Goal: Task Accomplishment & Management: Use online tool/utility

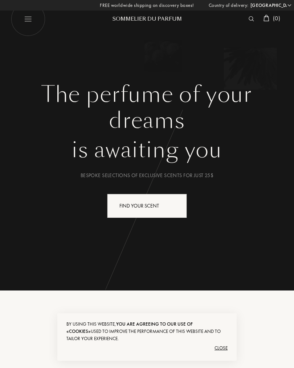
select select "US"
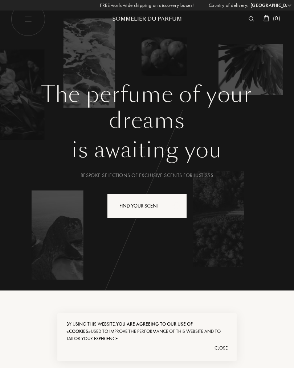
click at [167, 211] on div "Find your scent" at bounding box center [147, 206] width 80 height 24
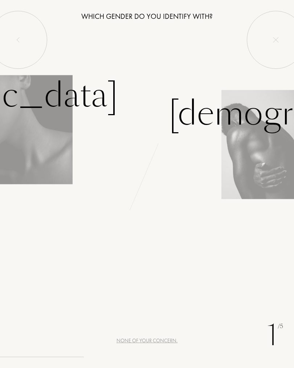
click at [40, 126] on div "Female" at bounding box center [73, 104] width 147 height 67
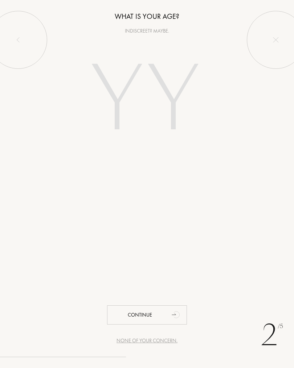
click at [120, 106] on input "number" at bounding box center [147, 100] width 156 height 125
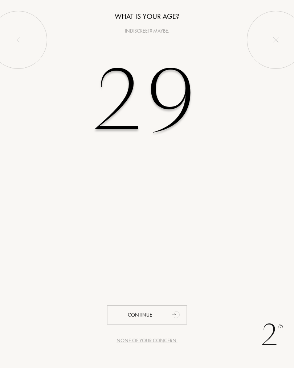
type input "29"
click at [269, 203] on div "2 /5 None of your concern. What is your age? Indiscreet? Maybe. 29 Continue" at bounding box center [147, 184] width 294 height 368
click at [160, 321] on div "Continue" at bounding box center [147, 315] width 80 height 19
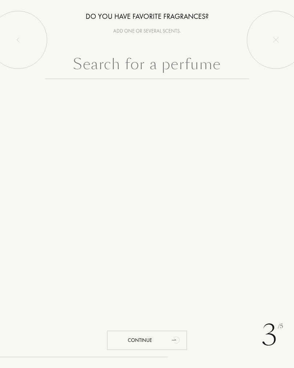
click at [205, 71] on input "text" at bounding box center [147, 66] width 204 height 26
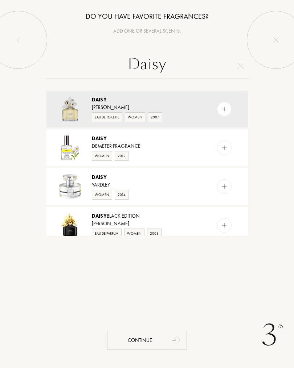
type input "Daisy"
click at [69, 115] on img at bounding box center [69, 108] width 25 height 25
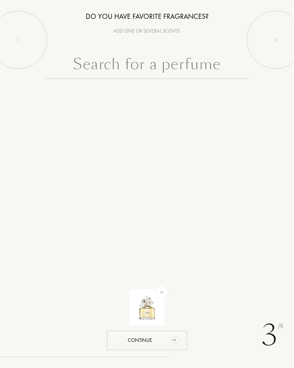
click at [96, 78] on input "text" at bounding box center [147, 66] width 204 height 26
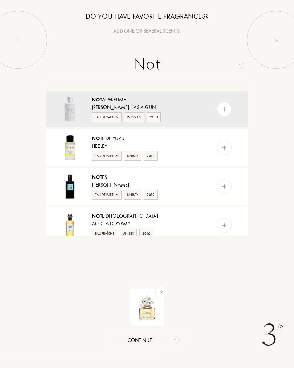
type input "Not"
click at [70, 108] on img at bounding box center [69, 108] width 25 height 25
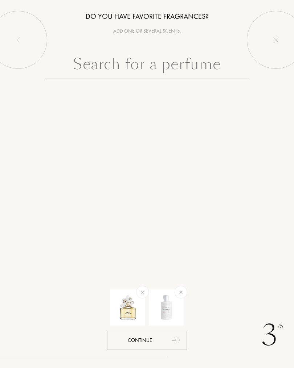
click at [119, 69] on input "text" at bounding box center [147, 66] width 204 height 26
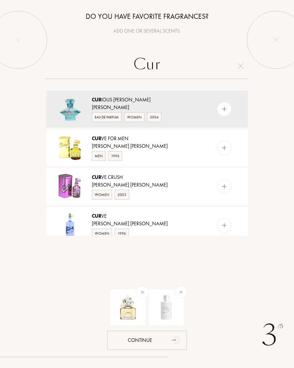
type input "Cur"
click at [65, 110] on img at bounding box center [69, 108] width 25 height 25
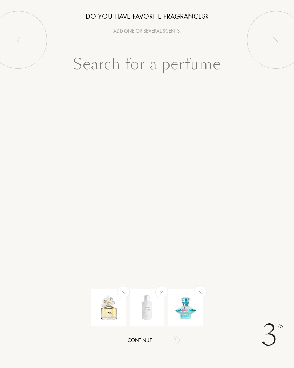
click at [93, 72] on input "text" at bounding box center [147, 66] width 204 height 26
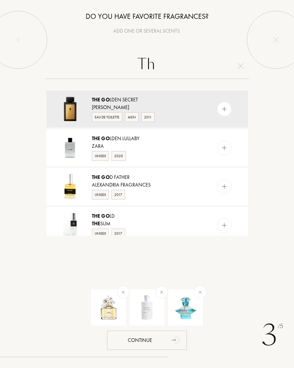
type input "T"
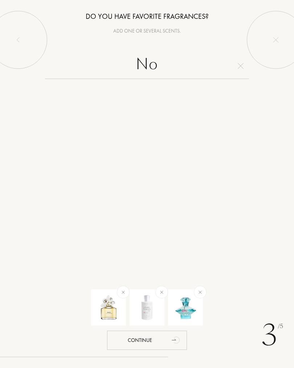
type input "N"
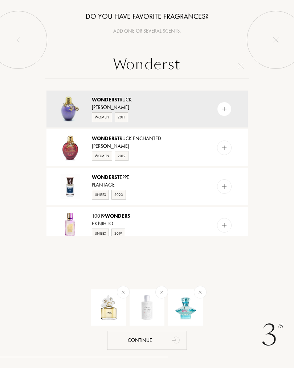
type input "Wonderst"
click at [75, 112] on img at bounding box center [69, 108] width 25 height 25
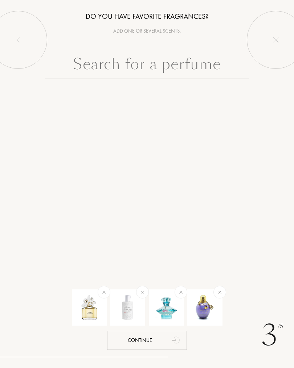
click at [136, 340] on div "Continue" at bounding box center [147, 340] width 80 height 19
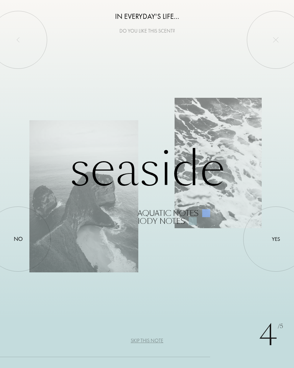
click at [275, 239] on div at bounding box center [275, 239] width 0 height 0
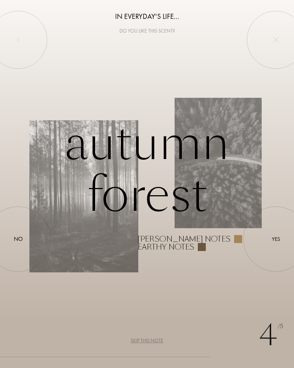
click at [18, 239] on div at bounding box center [18, 239] width 0 height 0
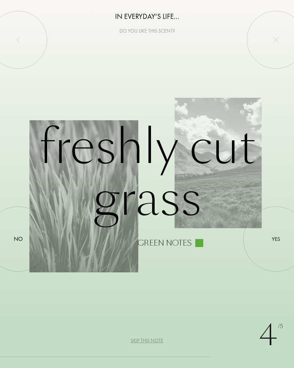
click at [275, 239] on div at bounding box center [275, 239] width 0 height 0
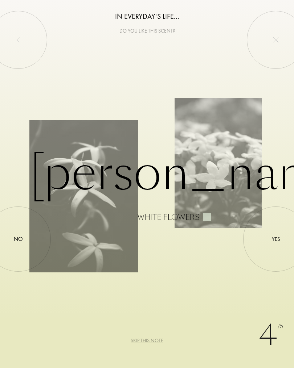
click at [275, 239] on div at bounding box center [275, 239] width 0 height 0
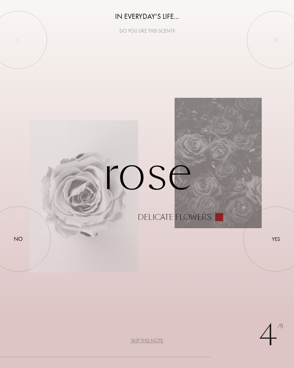
click at [14, 241] on div "No" at bounding box center [18, 239] width 9 height 9
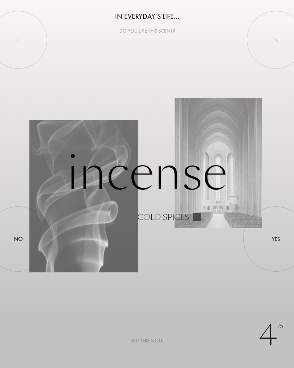
click at [145, 344] on div "Skip this note" at bounding box center [146, 341] width 33 height 8
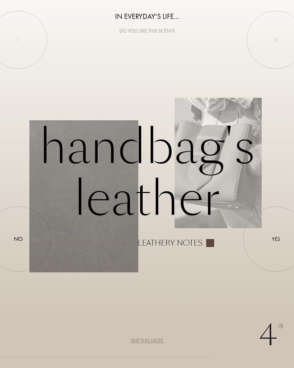
click at [18, 239] on div at bounding box center [18, 239] width 0 height 0
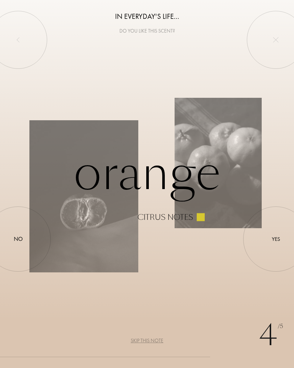
click at [275, 239] on div at bounding box center [275, 239] width 0 height 0
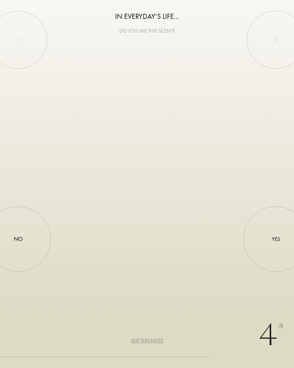
click at [275, 239] on div at bounding box center [275, 239] width 0 height 0
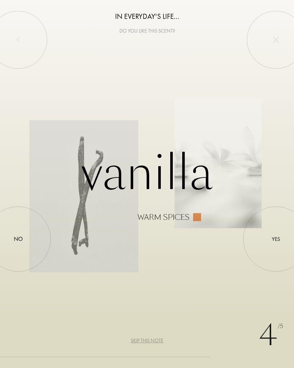
click at [275, 239] on div at bounding box center [275, 239] width 0 height 0
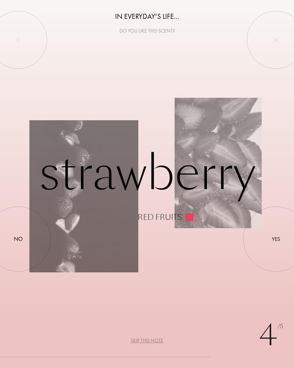
click at [275, 239] on div at bounding box center [275, 239] width 0 height 0
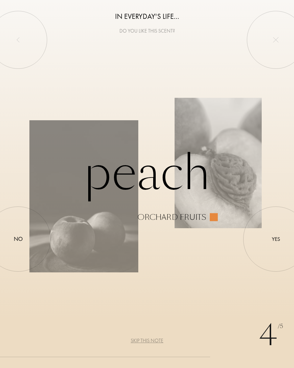
click at [272, 239] on div "Yes" at bounding box center [275, 239] width 8 height 8
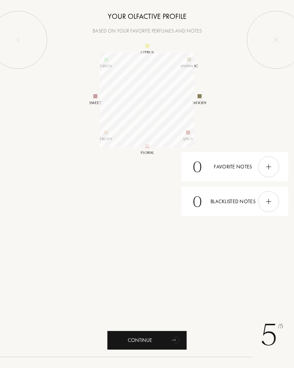
scroll to position [94, 94]
click at [271, 163] on img at bounding box center [268, 167] width 8 height 8
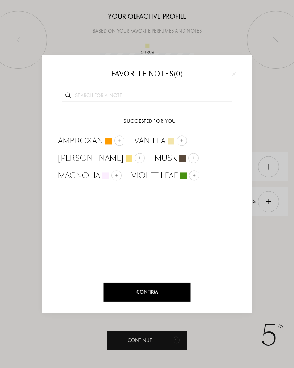
click at [99, 93] on input "text" at bounding box center [147, 97] width 170 height 10
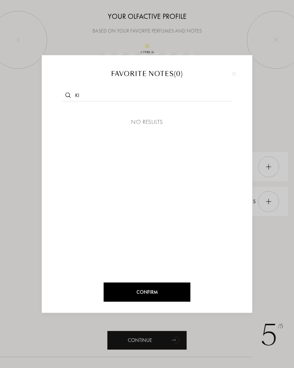
type input "K"
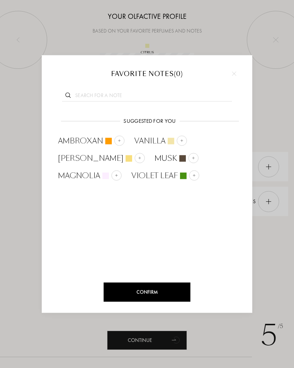
click at [98, 207] on div "Suggested for you Suggested for you Ambroxan Vanilla Jasmine Musk Magnolia Viol…" at bounding box center [147, 194] width 188 height 171
click at [87, 97] on input "text" at bounding box center [147, 97] width 170 height 10
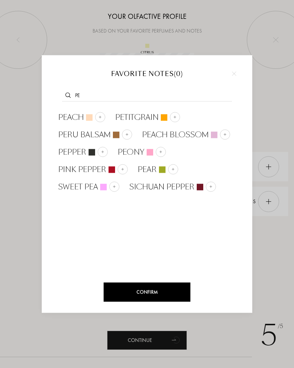
type input "Pe"
click at [173, 166] on div at bounding box center [173, 169] width 10 height 10
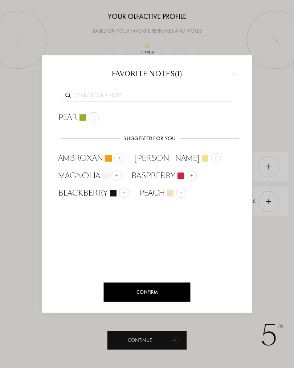
click at [233, 72] on img at bounding box center [234, 73] width 4 height 4
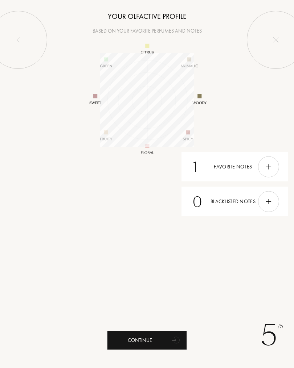
click at [213, 158] on div "1 Favorite notes" at bounding box center [234, 166] width 107 height 29
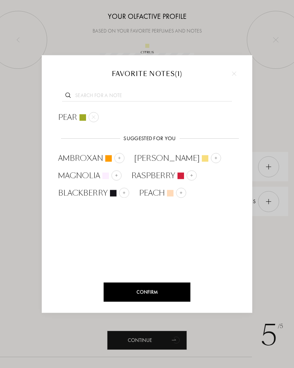
click at [211, 157] on div at bounding box center [216, 158] width 10 height 10
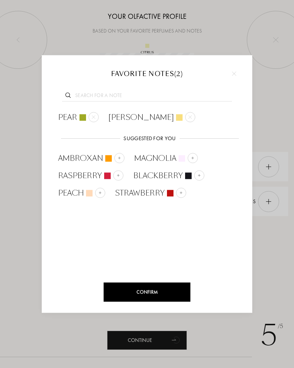
click at [101, 194] on img at bounding box center [100, 193] width 4 height 4
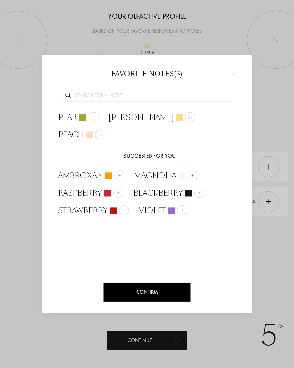
click at [123, 170] on div at bounding box center [119, 175] width 10 height 10
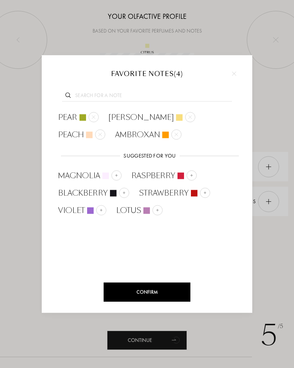
click at [101, 209] on img at bounding box center [101, 210] width 4 height 4
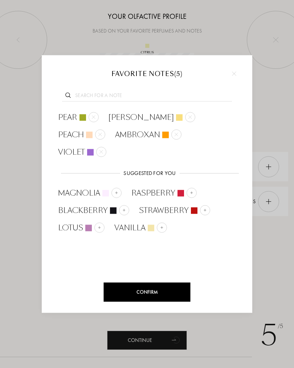
click at [94, 93] on input "text" at bounding box center [147, 97] width 170 height 10
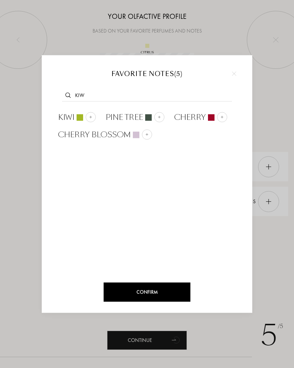
type input "Kiw"
click at [90, 113] on div at bounding box center [91, 117] width 10 height 10
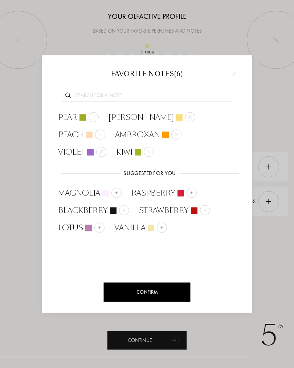
click at [92, 94] on input "text" at bounding box center [147, 97] width 170 height 10
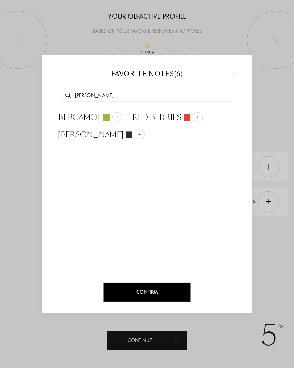
type input "Berg"
click at [111, 116] on div "Bergamot" at bounding box center [90, 117] width 64 height 11
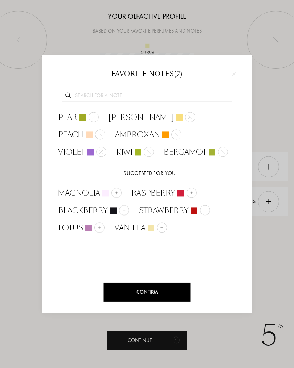
click at [118, 194] on img at bounding box center [117, 193] width 4 height 4
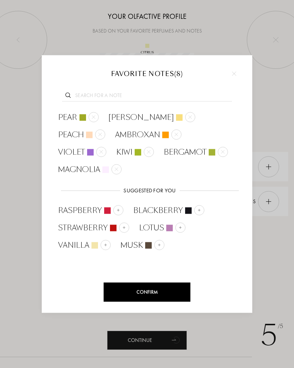
click at [198, 208] on img at bounding box center [199, 210] width 4 height 4
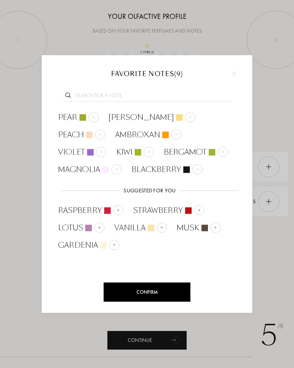
click at [165, 225] on div at bounding box center [162, 228] width 10 height 10
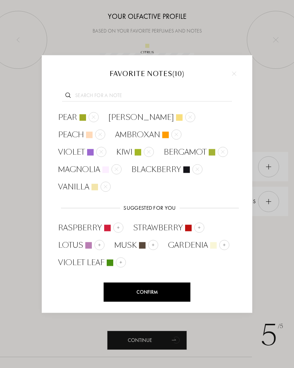
click at [126, 291] on div "Confirm" at bounding box center [147, 292] width 87 height 19
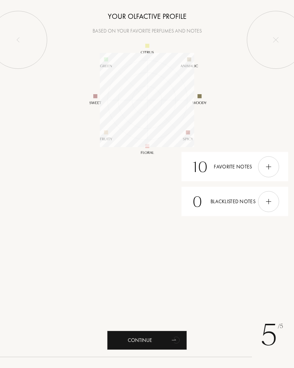
click at [270, 203] on img at bounding box center [268, 202] width 8 height 8
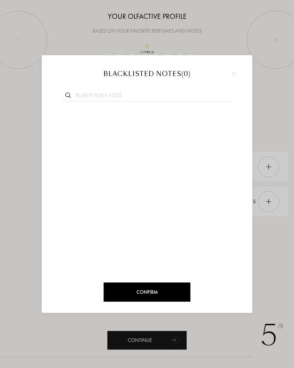
click at [101, 96] on input "text" at bounding box center [147, 97] width 170 height 10
type input "Leather"
click at [111, 117] on div at bounding box center [107, 117] width 10 height 10
click at [132, 96] on input "text" at bounding box center [147, 97] width 170 height 10
type input "S"
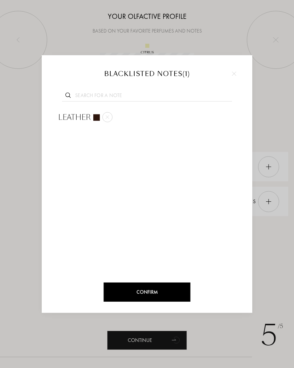
click at [265, 154] on div at bounding box center [147, 184] width 294 height 368
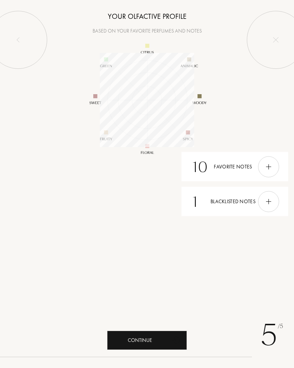
click at [166, 337] on div "Continue" at bounding box center [147, 340] width 80 height 19
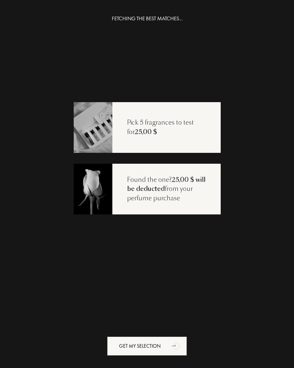
click at [158, 340] on div "Get my selection" at bounding box center [147, 346] width 80 height 19
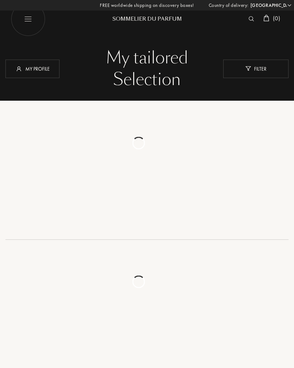
select select "US"
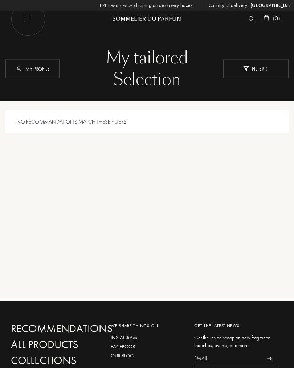
click at [277, 60] on div "Filter ( )" at bounding box center [255, 68] width 65 height 18
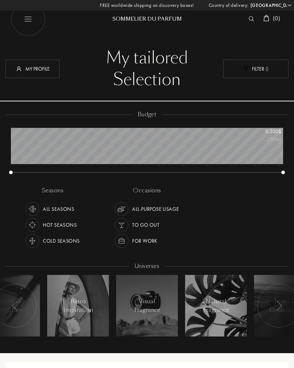
scroll to position [43, 272]
click at [266, 78] on div "Filter ( )" at bounding box center [255, 68] width 65 height 18
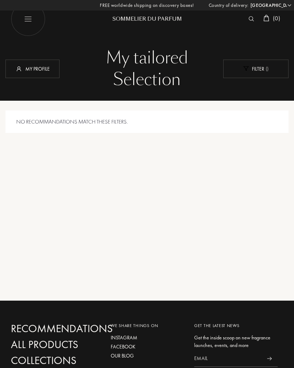
click at [46, 63] on div "My profile" at bounding box center [32, 68] width 54 height 18
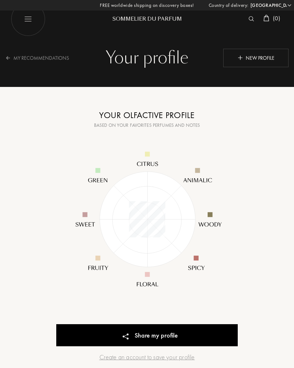
select select "US"
